Goal: Check status

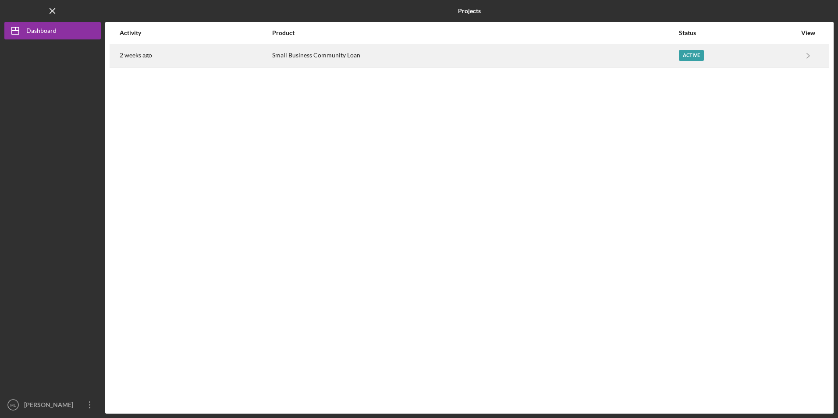
click at [167, 57] on div "2 weeks ago" at bounding box center [196, 56] width 152 height 22
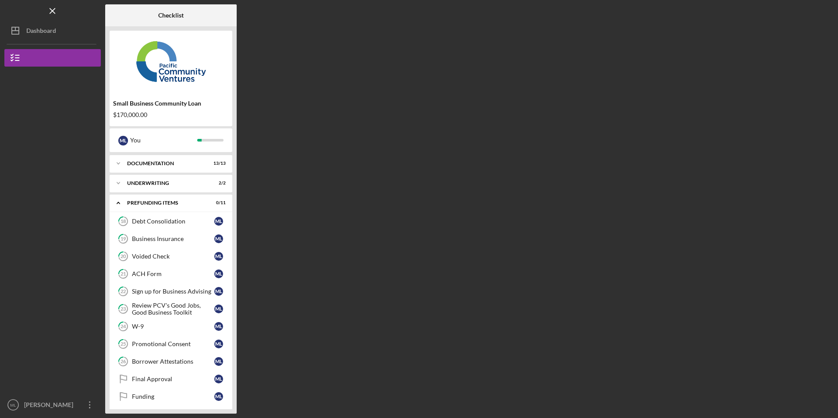
scroll to position [24, 0]
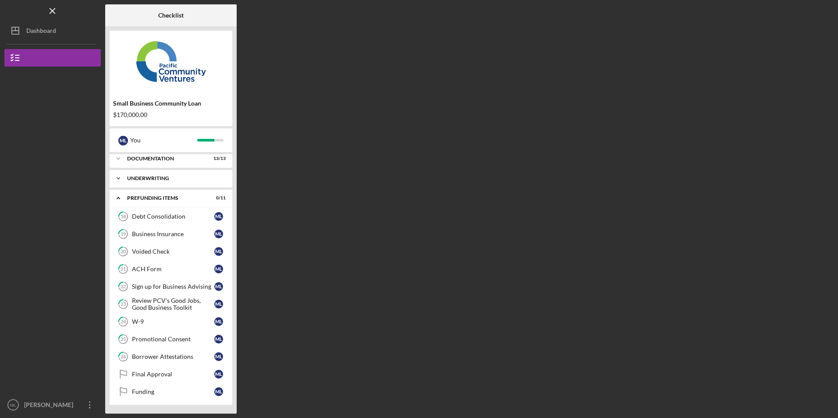
click at [143, 178] on div "Underwriting" at bounding box center [174, 178] width 94 height 5
